Goal: Information Seeking & Learning: Learn about a topic

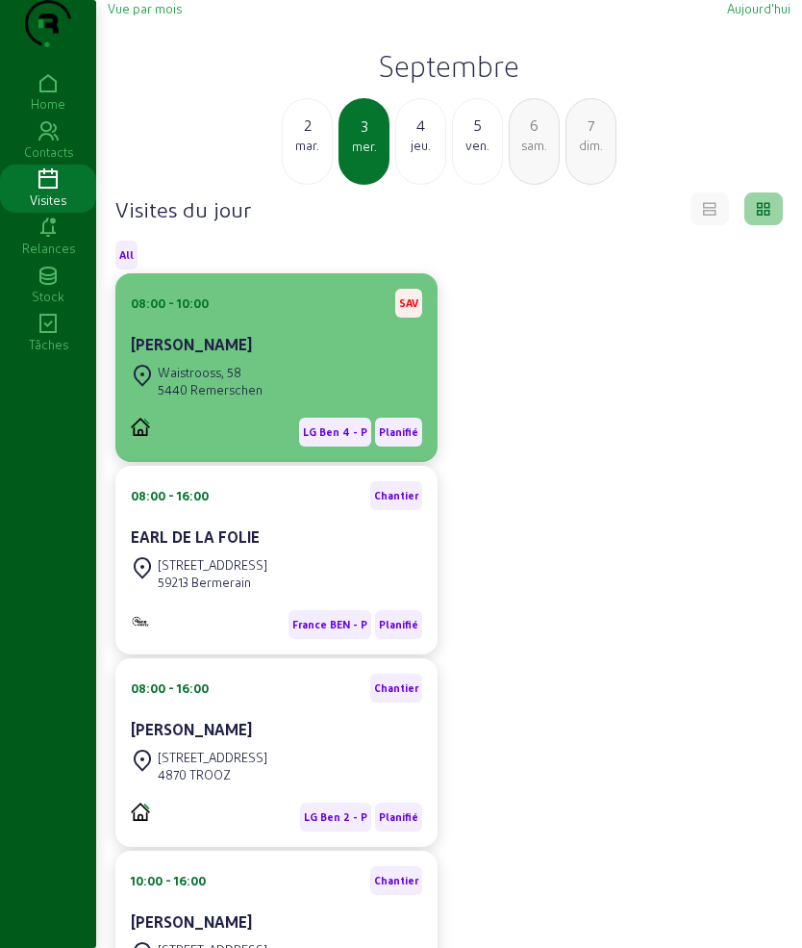
click at [209, 356] on div "[PERSON_NAME]" at bounding box center [276, 344] width 291 height 23
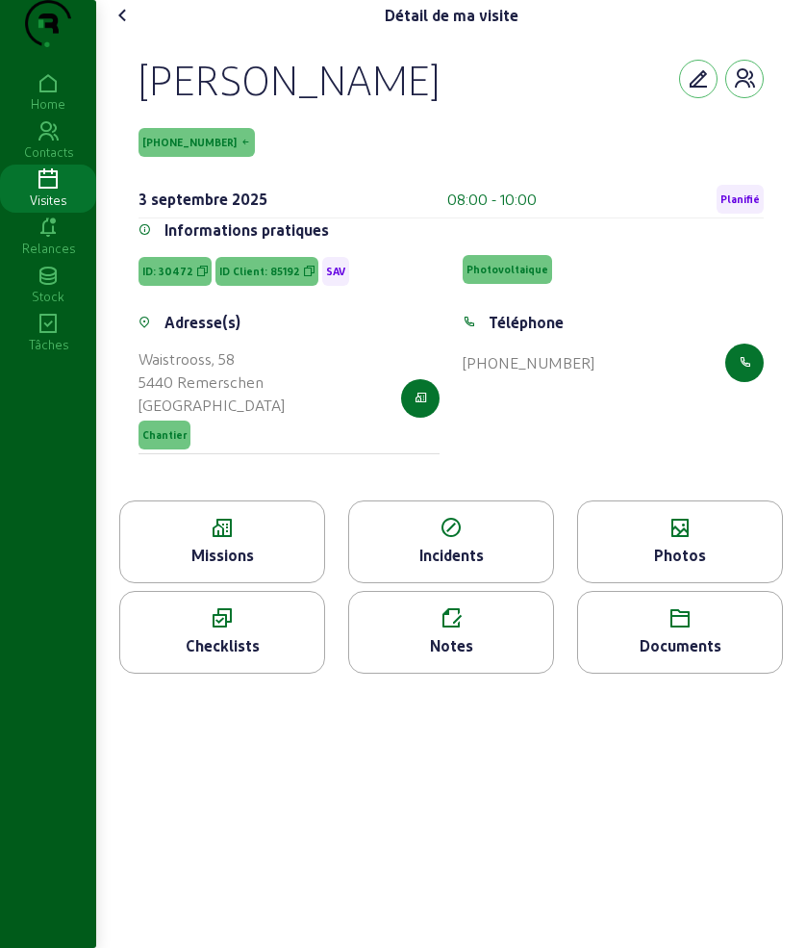
click at [285, 581] on div "Missions" at bounding box center [222, 541] width 206 height 83
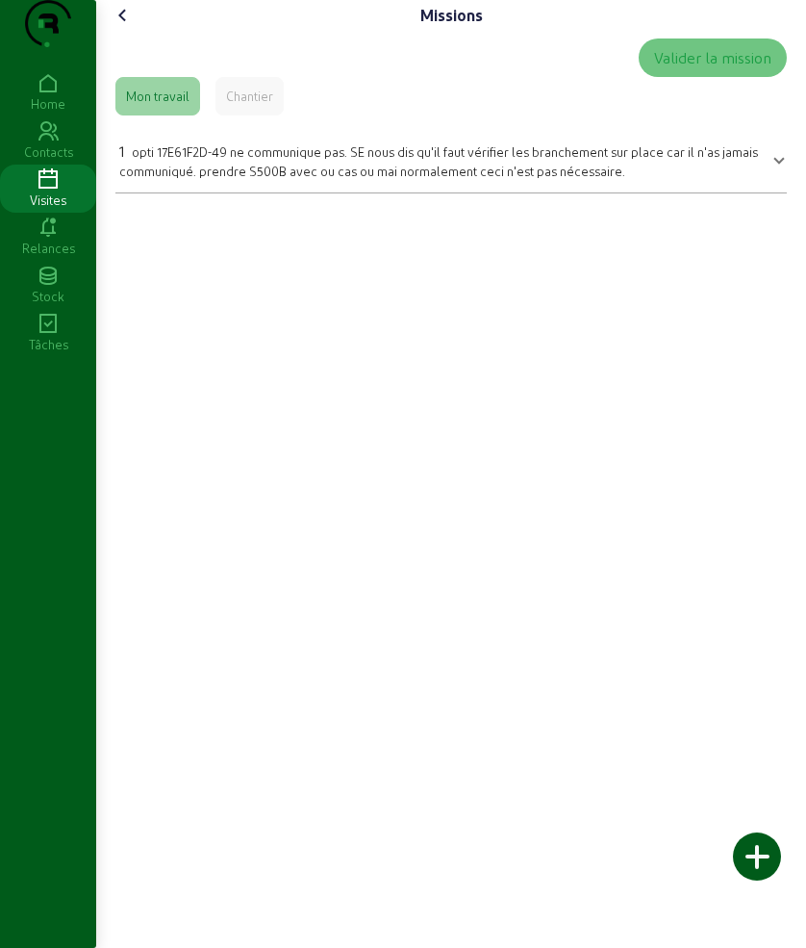
click at [129, 27] on icon at bounding box center [123, 15] width 23 height 23
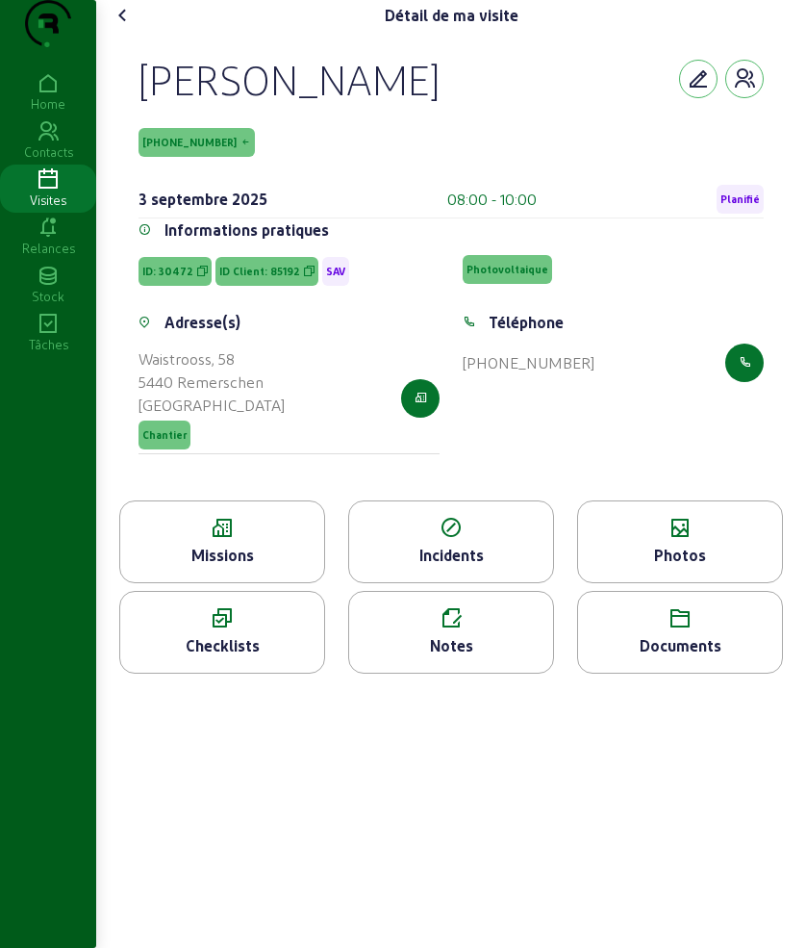
click at [737, 540] on icon at bounding box center [680, 528] width 204 height 23
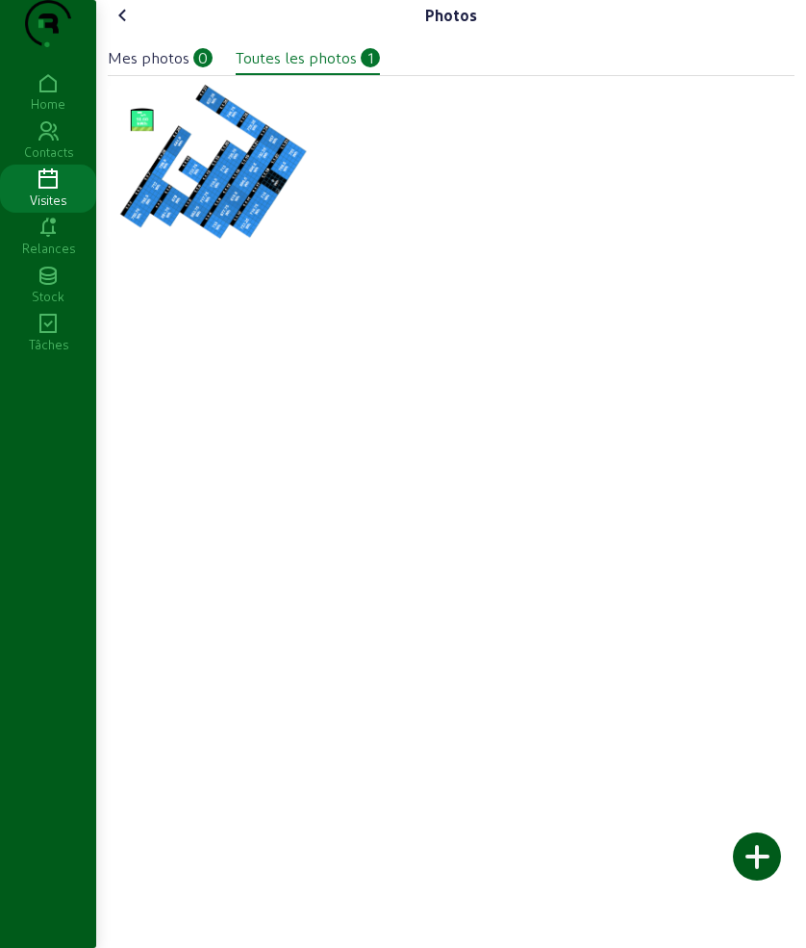
click at [132, 27] on icon at bounding box center [123, 15] width 23 height 23
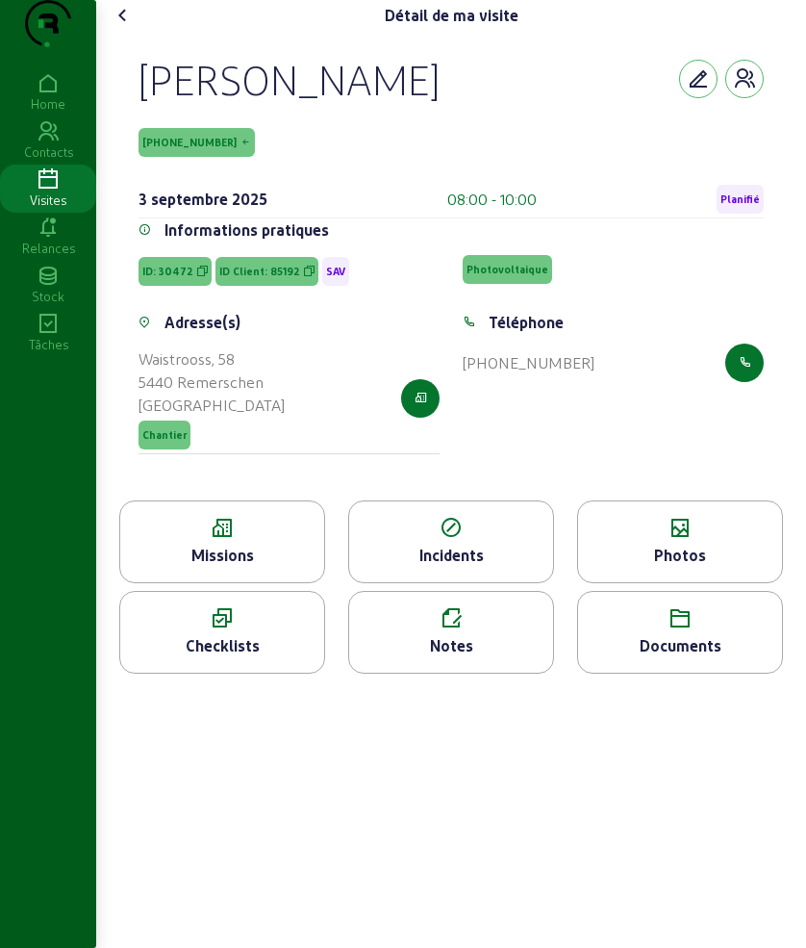
click at [132, 27] on icon at bounding box center [123, 15] width 23 height 23
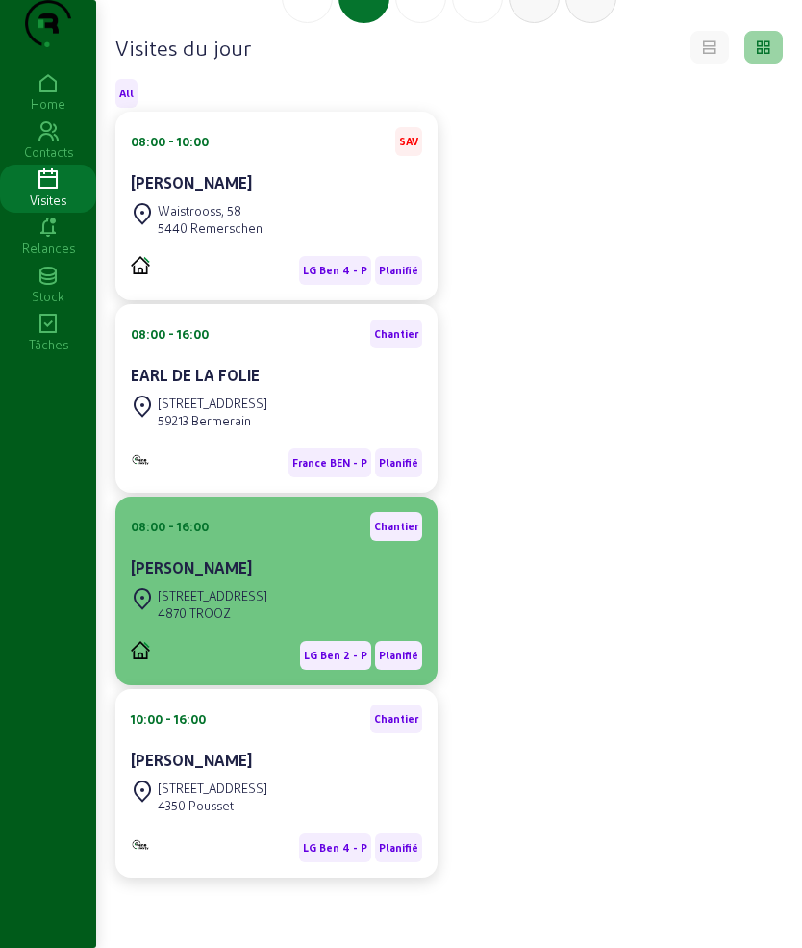
scroll to position [200, 0]
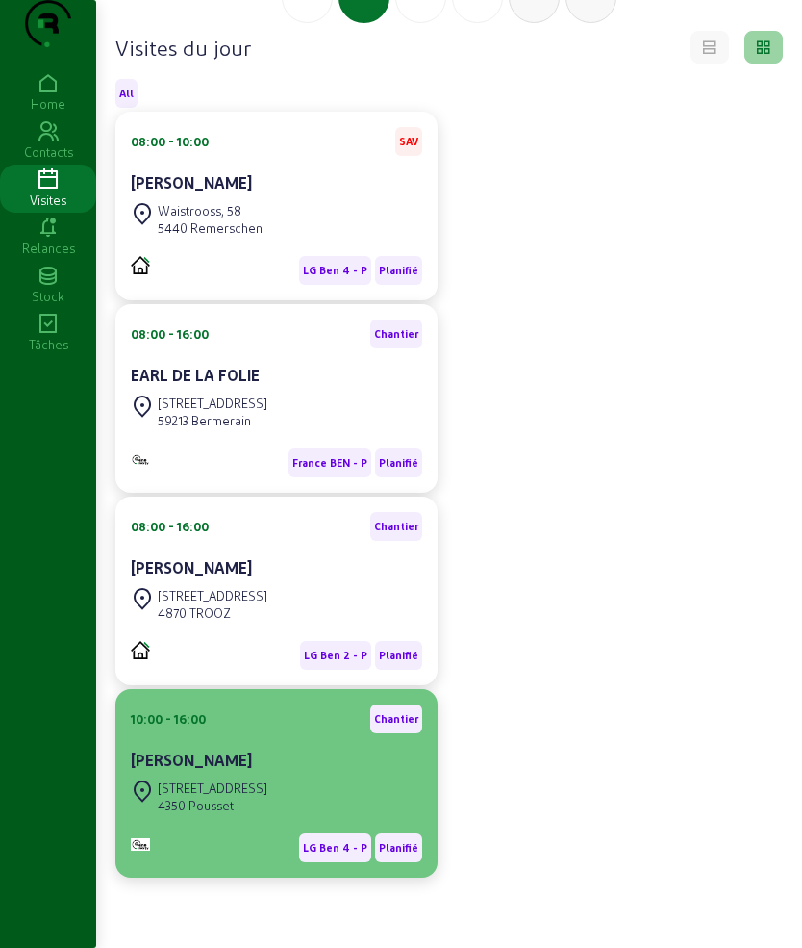
click at [253, 757] on div "[PERSON_NAME]" at bounding box center [276, 759] width 291 height 23
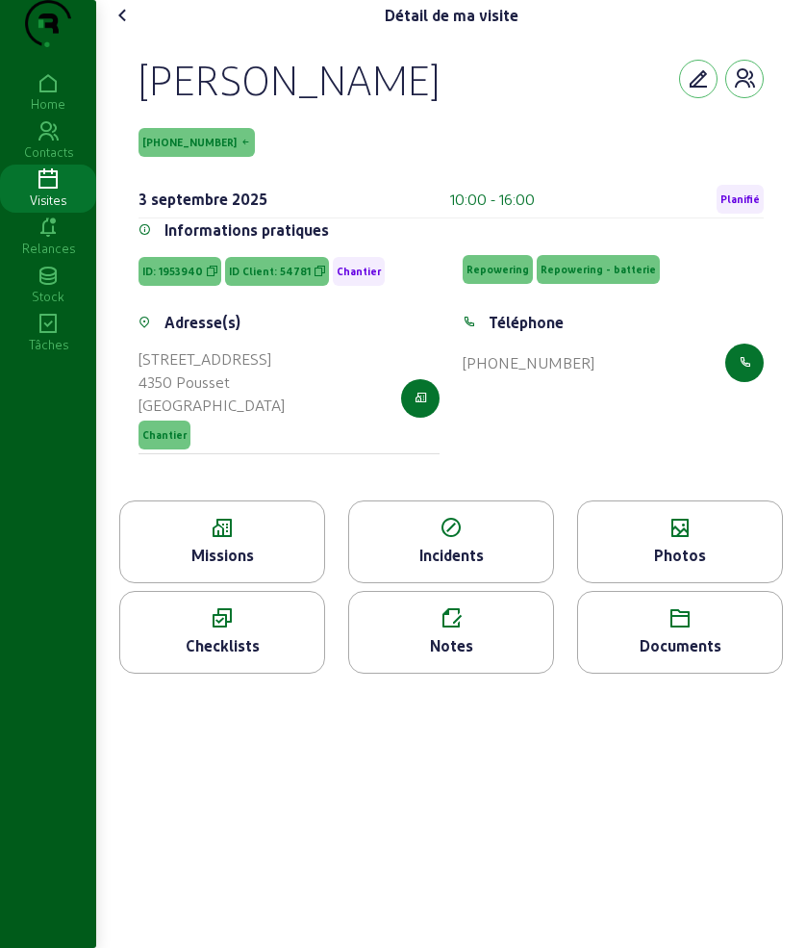
click at [222, 567] on div "Missions" at bounding box center [222, 555] width 204 height 23
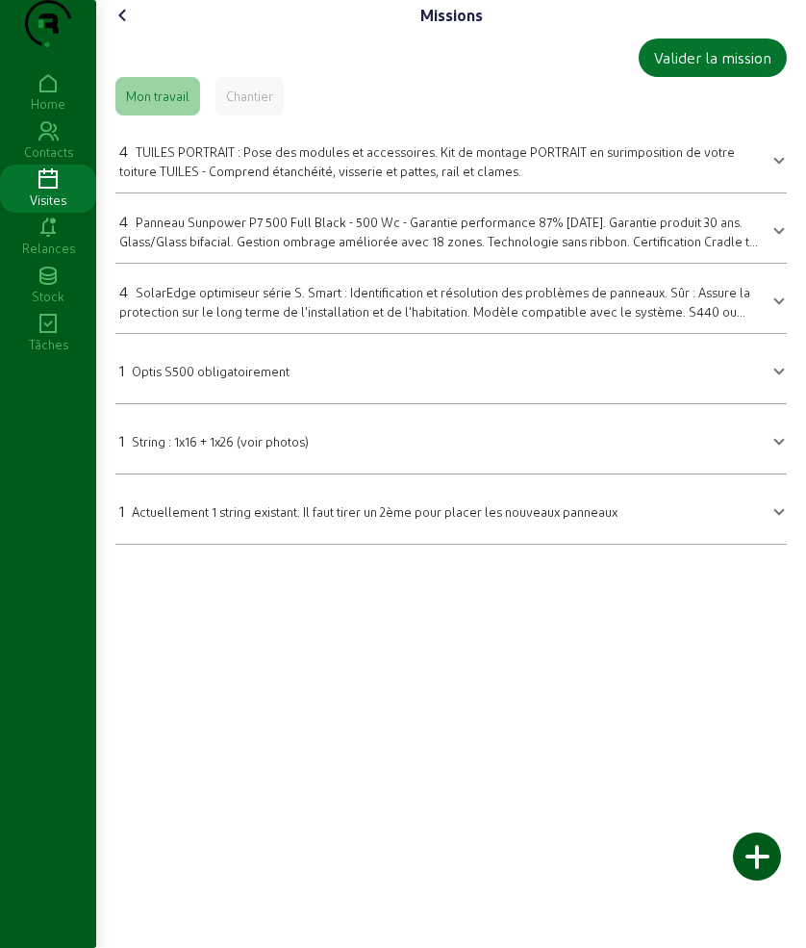
click at [124, 27] on icon at bounding box center [123, 15] width 23 height 23
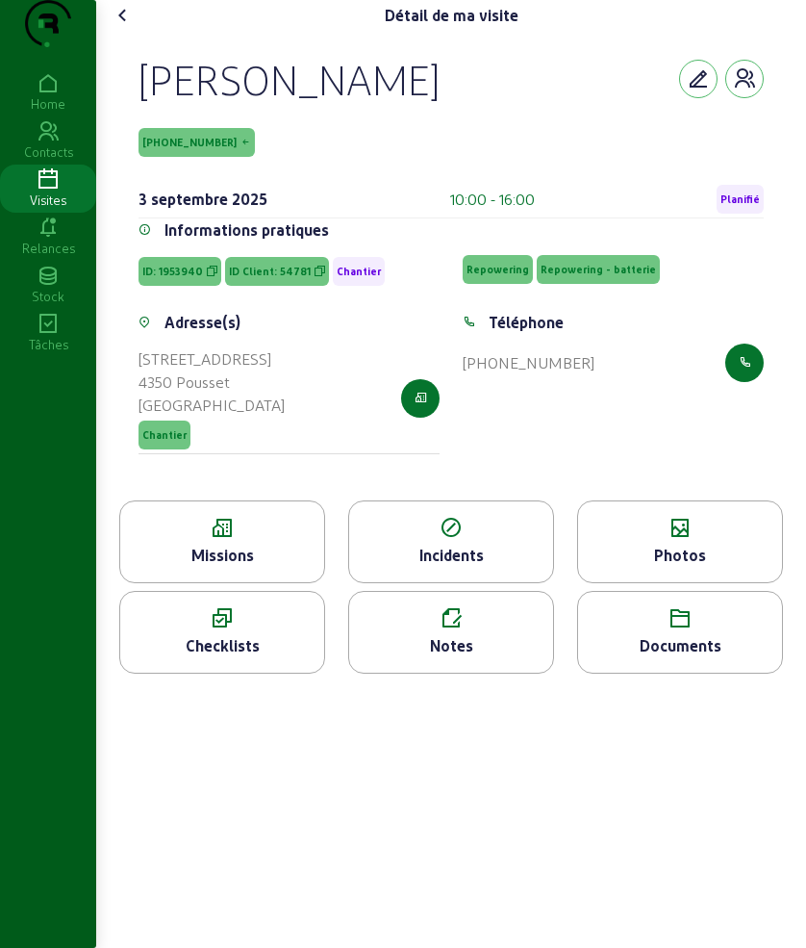
click at [704, 567] on div "Photos" at bounding box center [680, 555] width 204 height 23
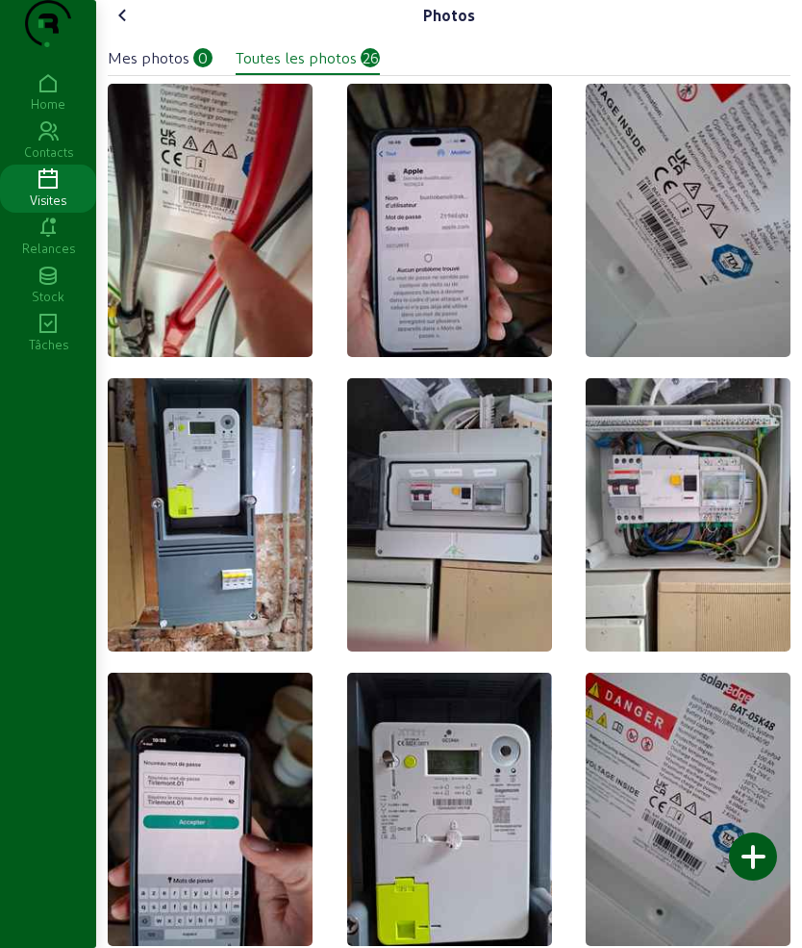
click at [129, 27] on icon at bounding box center [123, 15] width 23 height 23
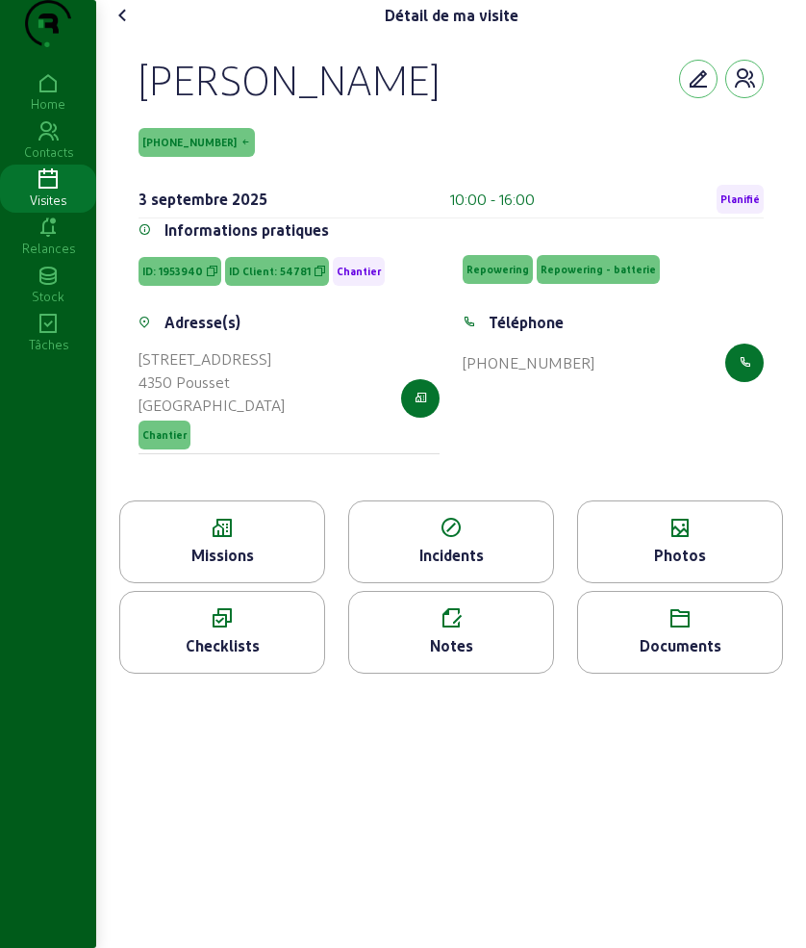
click at [129, 27] on icon at bounding box center [123, 15] width 23 height 23
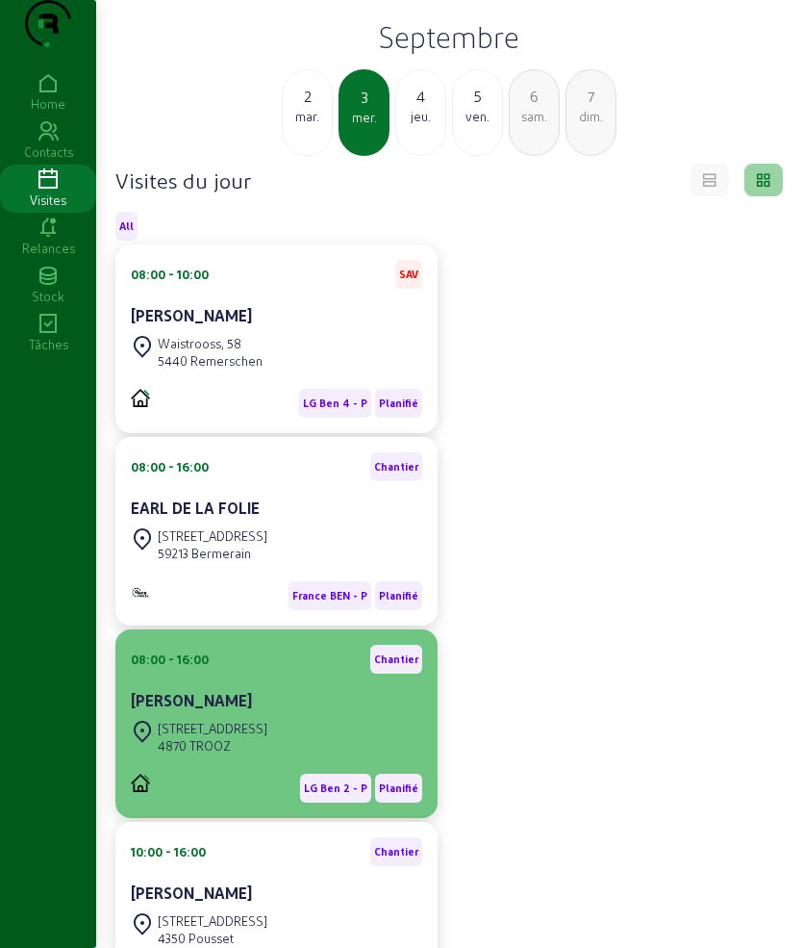
scroll to position [200, 0]
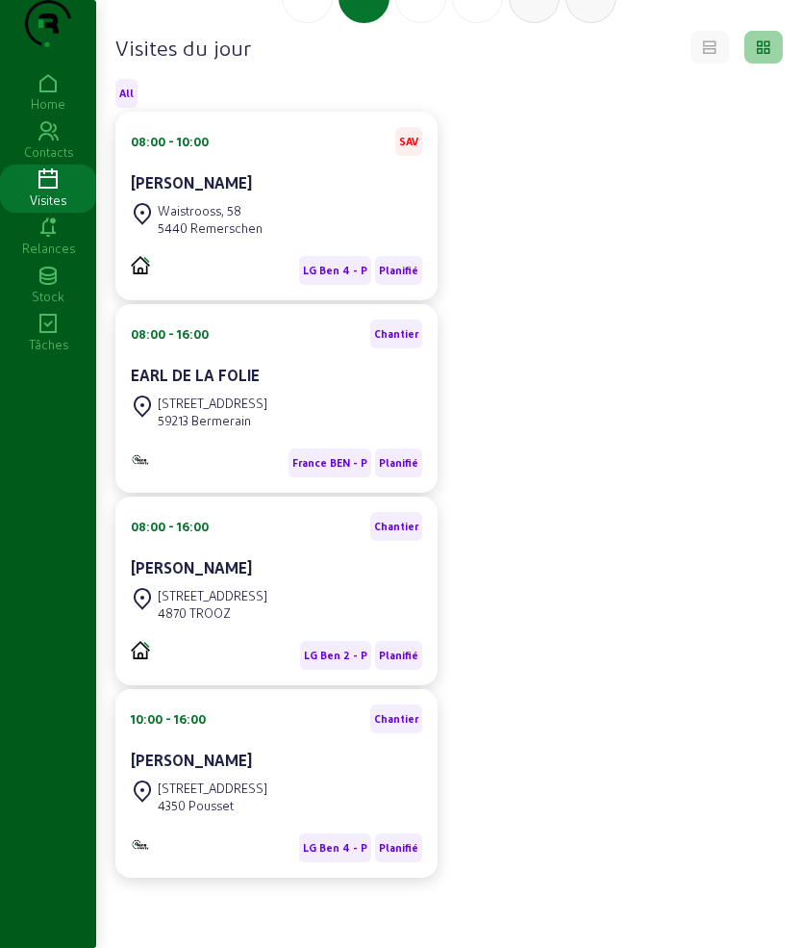
click at [226, 611] on div "4870 TROOZ" at bounding box center [213, 612] width 110 height 17
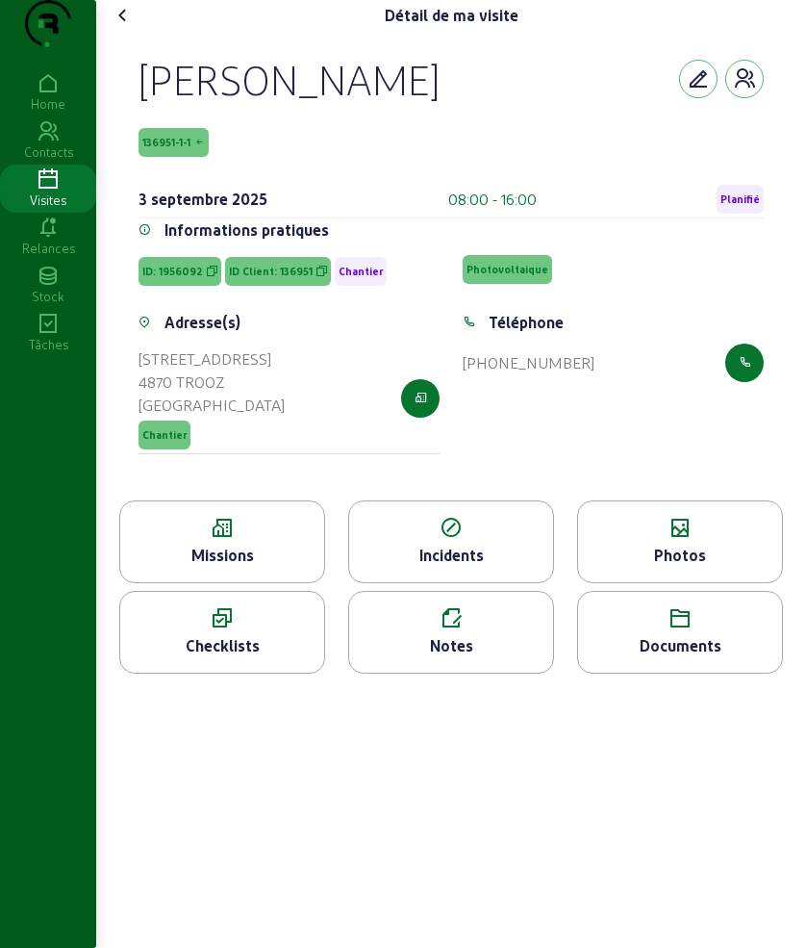
click at [234, 540] on icon at bounding box center [222, 528] width 204 height 23
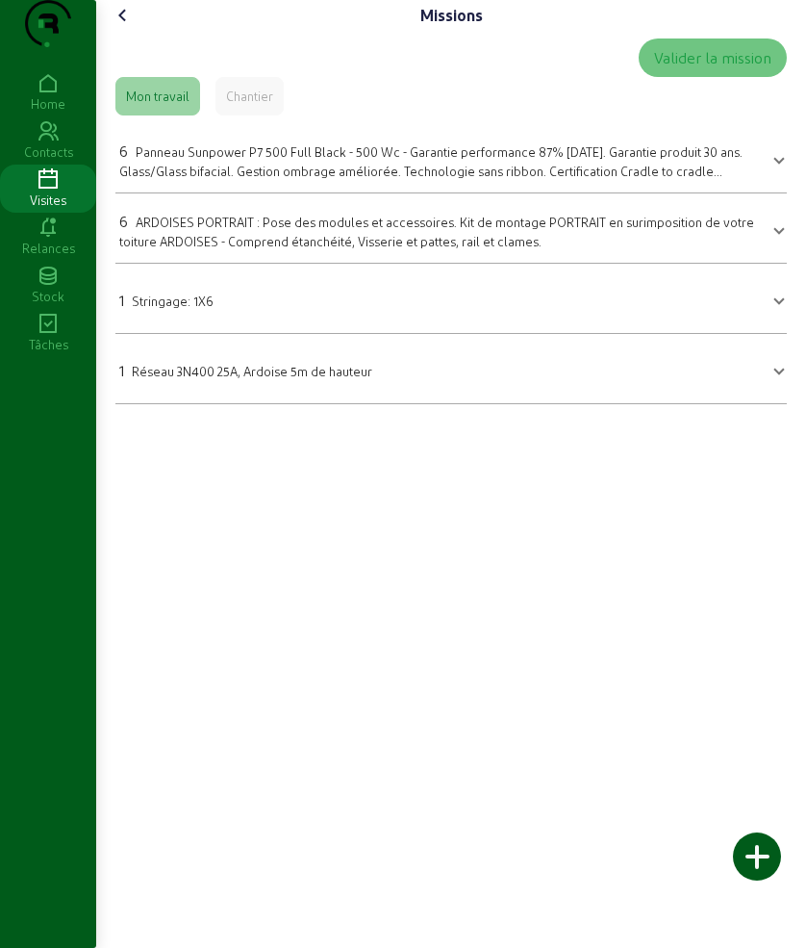
click at [119, 27] on icon at bounding box center [123, 15] width 23 height 23
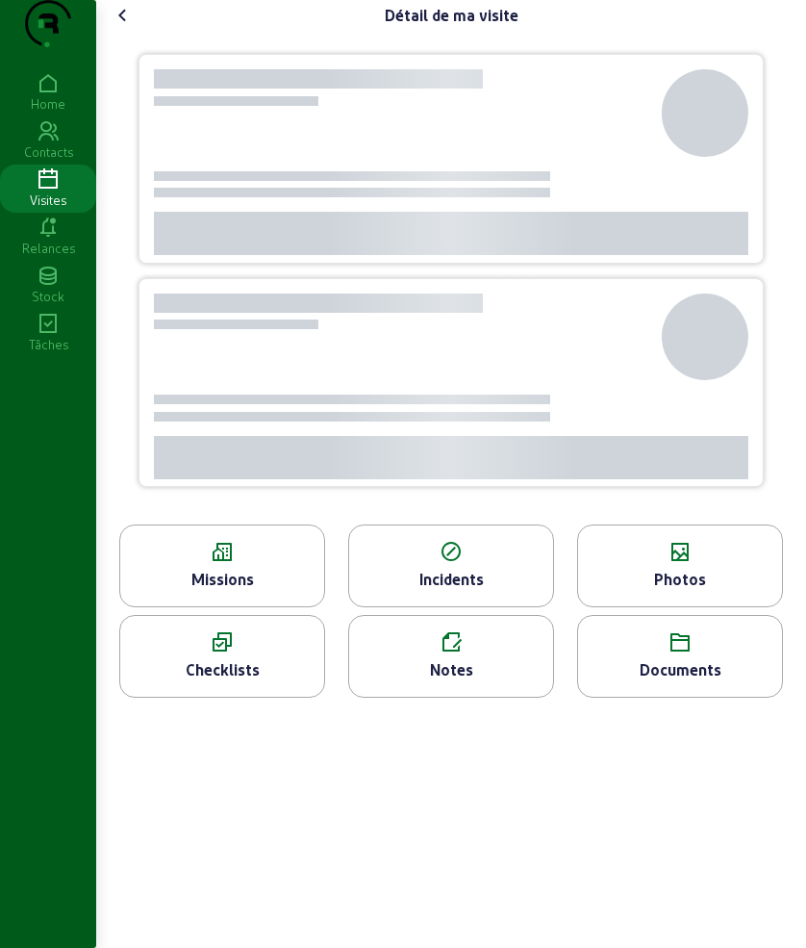
click at [690, 606] on div "Photos" at bounding box center [680, 565] width 206 height 83
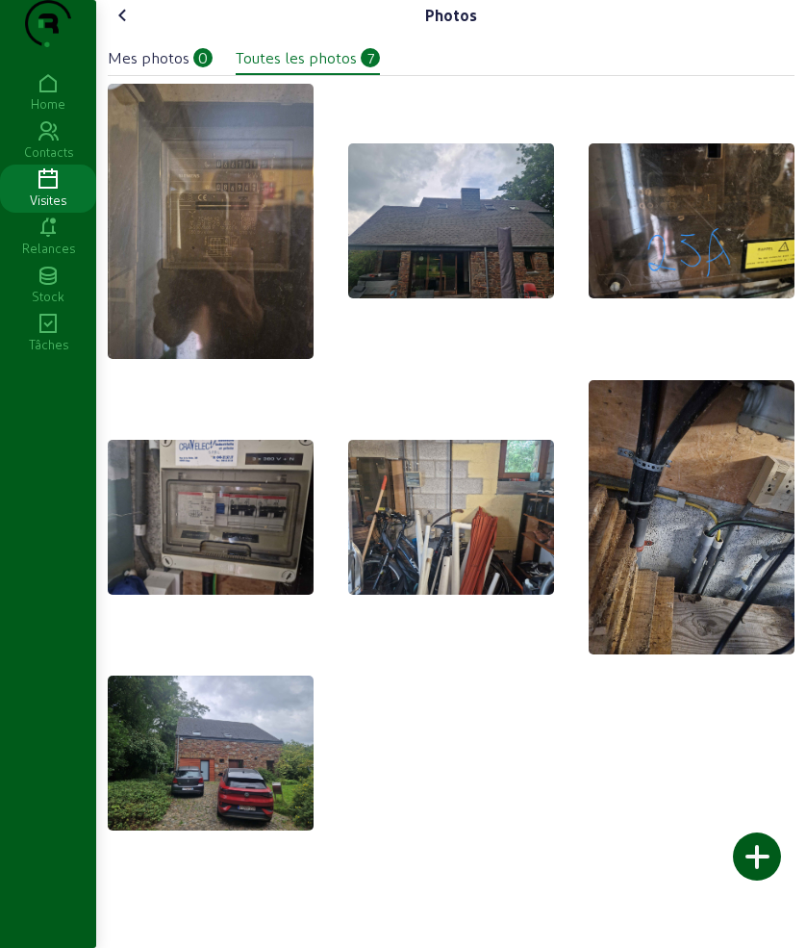
click at [133, 27] on icon at bounding box center [123, 15] width 23 height 23
